Goal: Task Accomplishment & Management: Manage account settings

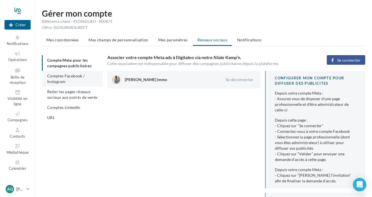
click at [84, 74] on span "Comptes Facebook / Instagram" at bounding box center [65, 78] width 37 height 10
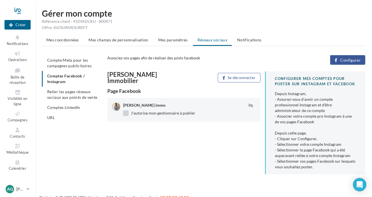
click at [125, 110] on label "J'autorise mon gestionnaire à publier" at bounding box center [159, 113] width 72 height 6
click at [71, 101] on li "Relier les pages réseaux sociaux aux points de vente" at bounding box center [72, 95] width 61 height 16
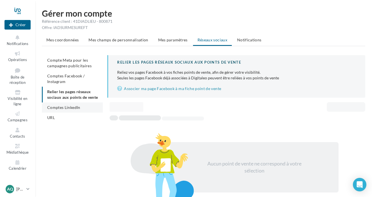
click at [80, 103] on li "Comptes LinkedIn" at bounding box center [72, 107] width 61 height 10
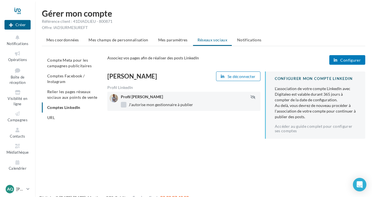
click at [124, 107] on label "J'autorise mon gestionnaire à publier" at bounding box center [157, 105] width 72 height 6
click at [73, 58] on span "Compte Meta pour les campagnes publicitaires" at bounding box center [69, 63] width 44 height 10
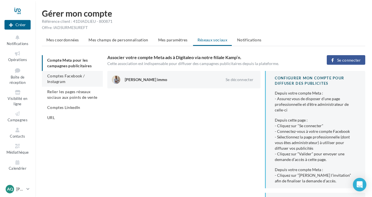
click at [87, 79] on li "Comptes Facebook / Instagram" at bounding box center [72, 79] width 61 height 16
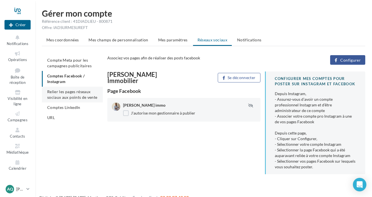
click at [85, 94] on li "Relier les pages réseaux sociaux aux points de vente" at bounding box center [72, 95] width 61 height 16
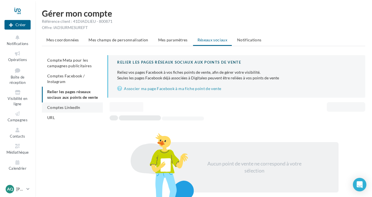
click at [83, 109] on li "Comptes LinkedIn" at bounding box center [72, 107] width 61 height 10
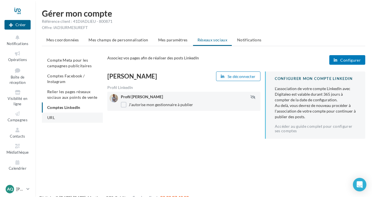
click at [78, 119] on li "URL" at bounding box center [72, 117] width 61 height 10
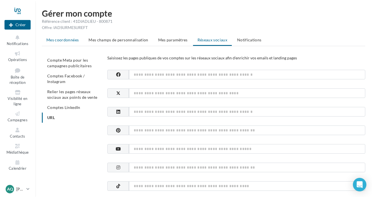
click at [73, 37] on span "Mes coordonnées" at bounding box center [62, 39] width 32 height 5
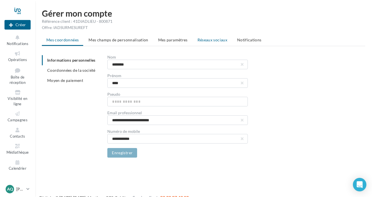
click at [218, 45] on li "Réseaux sociaux" at bounding box center [212, 40] width 39 height 10
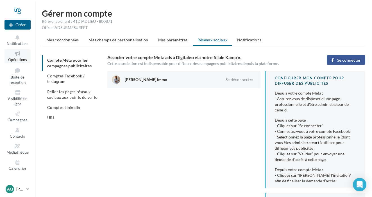
click at [18, 61] on span "Opérations" at bounding box center [17, 59] width 19 height 4
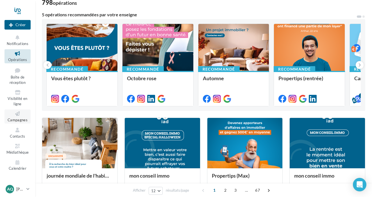
scroll to position [44, 0]
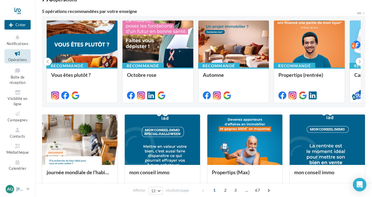
click at [18, 188] on p "[PERSON_NAME]" at bounding box center [20, 189] width 8 height 6
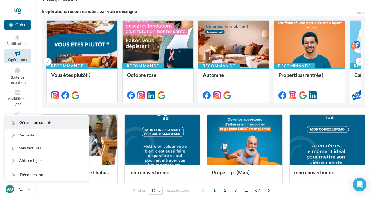
click at [34, 121] on link "Gérer mon compte" at bounding box center [47, 122] width 84 height 13
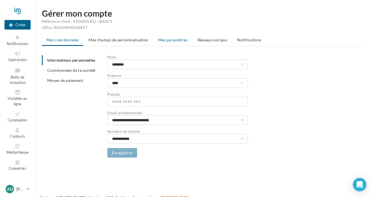
click at [182, 41] on span "Mes paramètres" at bounding box center [173, 39] width 30 height 5
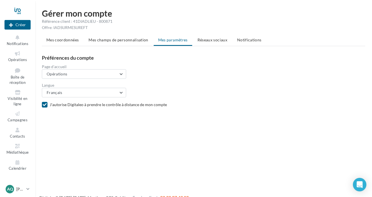
click at [211, 46] on ul "Mes coordonnées Mes champs de personnalisation Mes paramètres Réseaux sociaux N…" at bounding box center [204, 40] width 324 height 11
click at [211, 41] on span "Réseaux sociaux" at bounding box center [213, 39] width 30 height 5
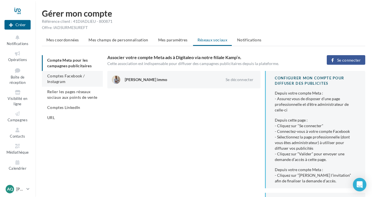
click at [86, 78] on li "Comptes Facebook / Instagram" at bounding box center [72, 79] width 61 height 16
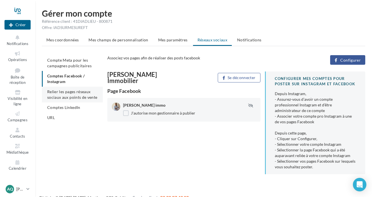
click at [82, 94] on li "Relier les pages réseaux sociaux aux points de vente" at bounding box center [72, 95] width 61 height 16
